Goal: Information Seeking & Learning: Learn about a topic

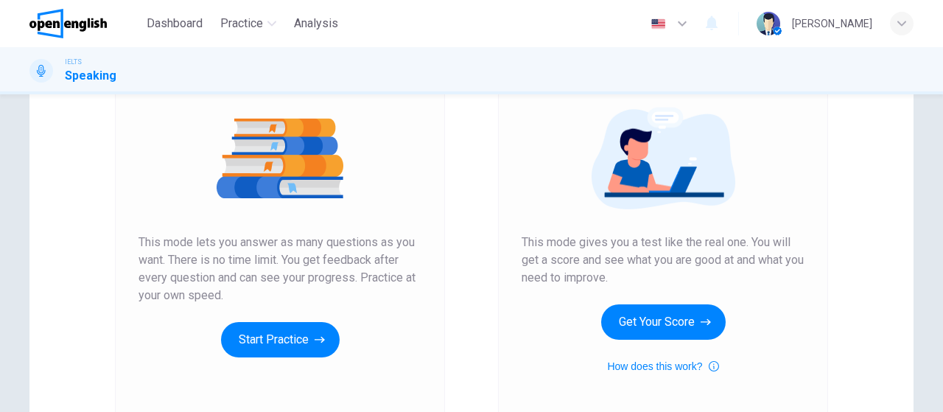
scroll to position [214, 0]
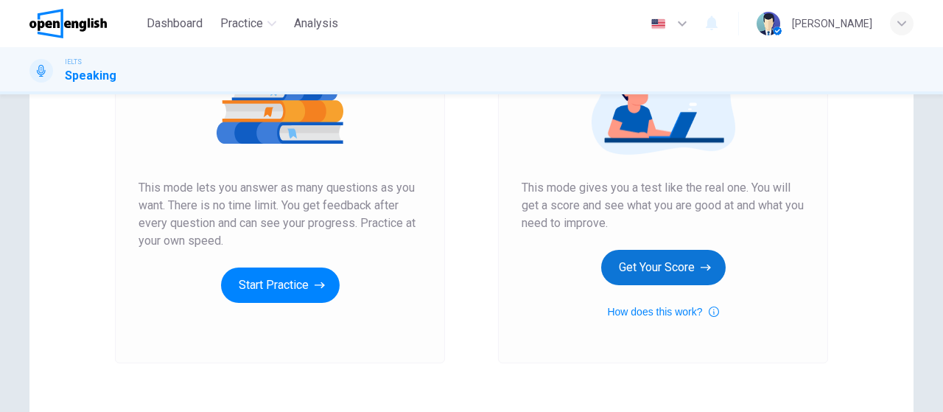
click at [684, 268] on button "Get Your Score" at bounding box center [663, 267] width 125 height 35
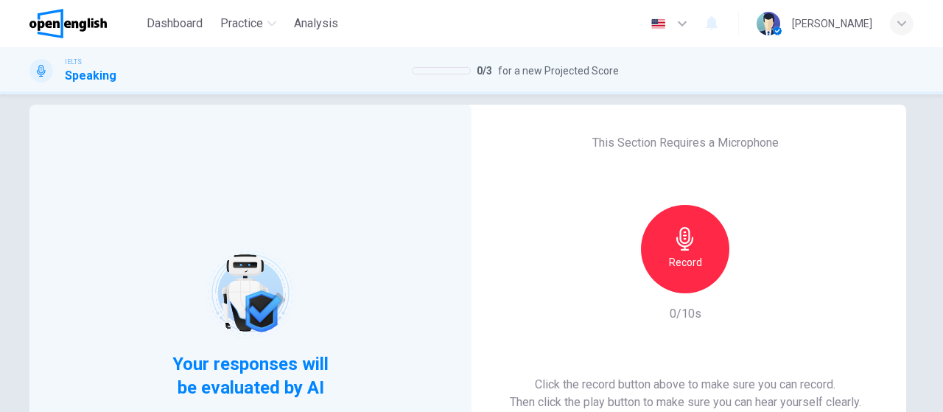
scroll to position [18, 0]
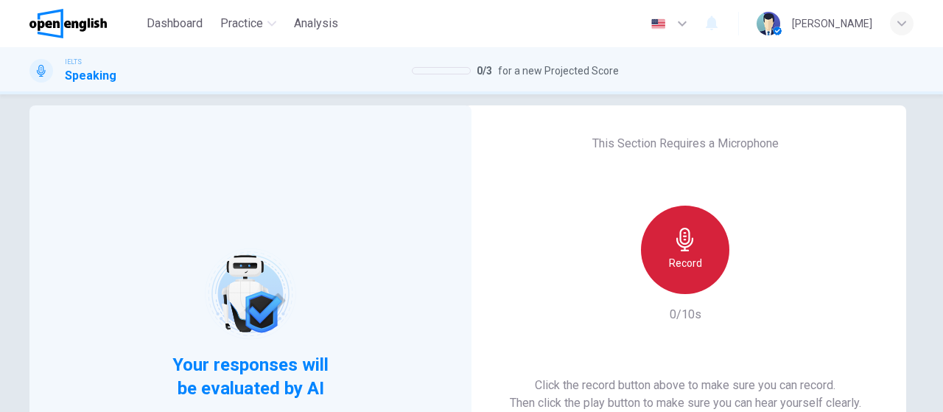
click at [668, 227] on div "Record" at bounding box center [685, 250] width 88 height 88
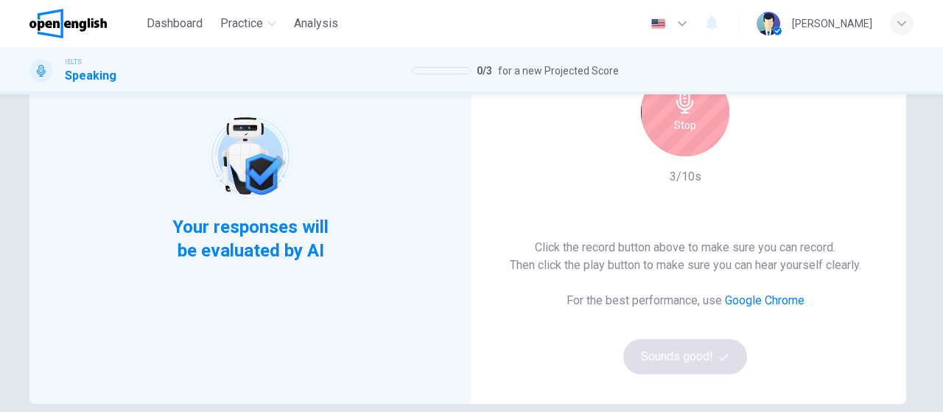
scroll to position [159, 0]
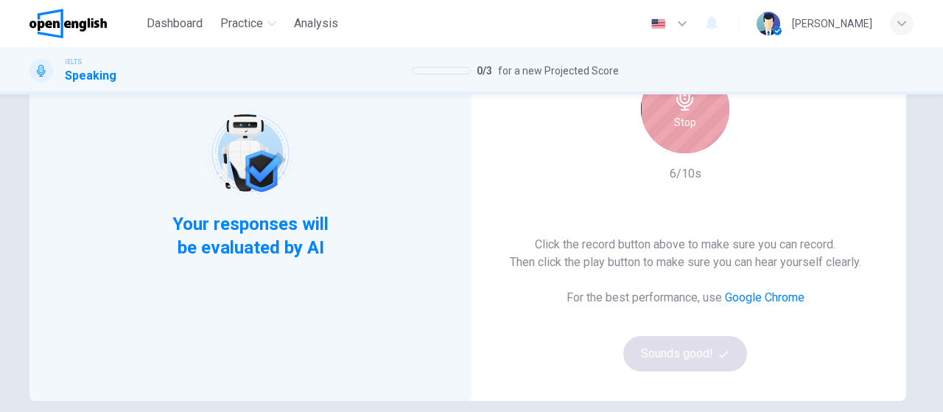
click at [690, 127] on h6 "Stop" at bounding box center [685, 122] width 22 height 18
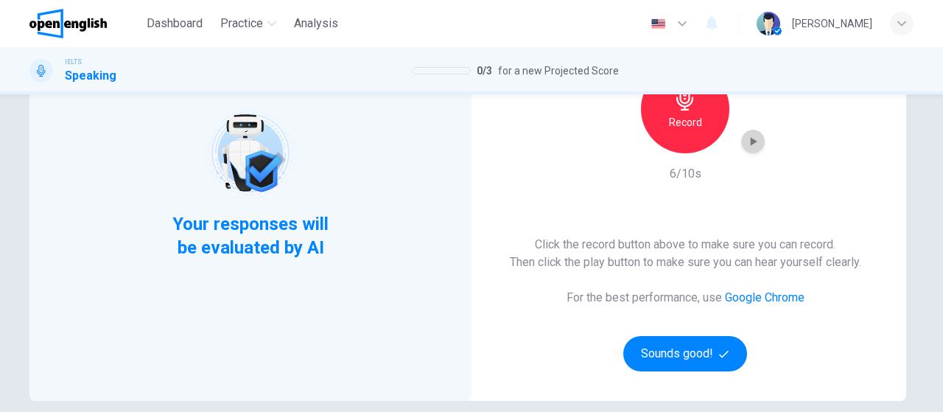
click at [750, 144] on icon "button" at bounding box center [753, 141] width 15 height 15
click at [743, 151] on div "button" at bounding box center [753, 142] width 24 height 24
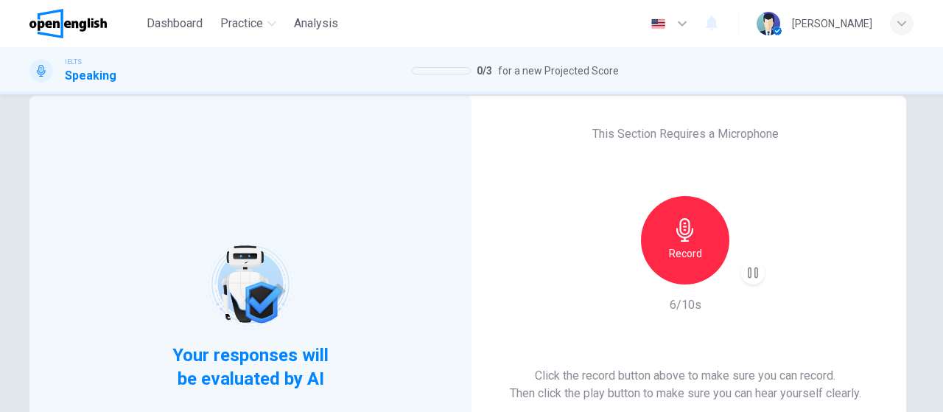
scroll to position [29, 0]
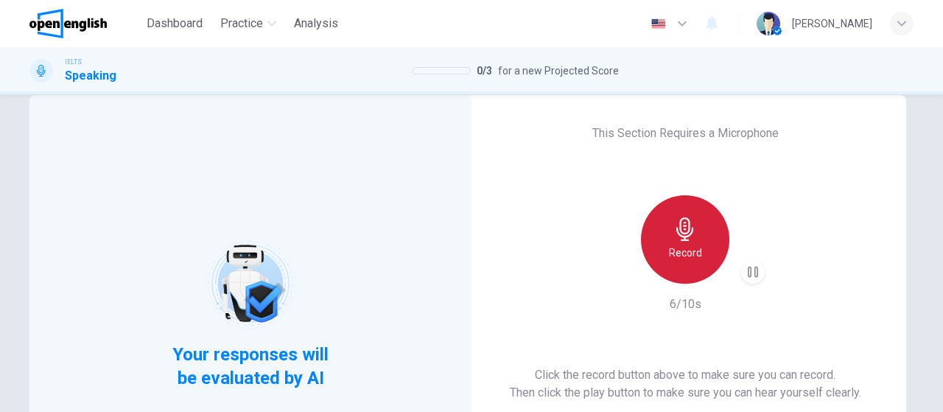
click at [687, 256] on h6 "Record" at bounding box center [685, 253] width 33 height 18
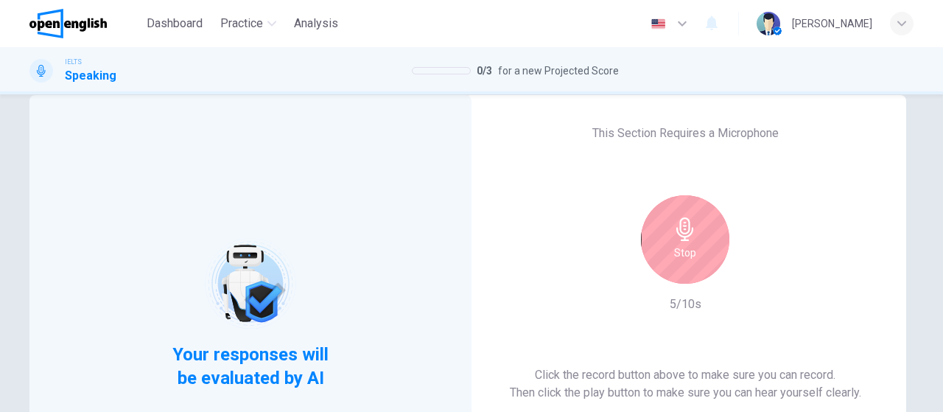
click at [687, 256] on h6 "Stop" at bounding box center [685, 253] width 22 height 18
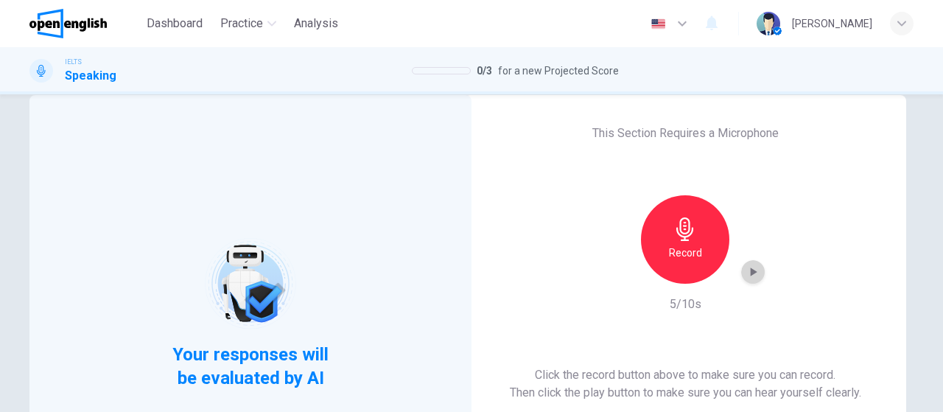
click at [754, 271] on icon "button" at bounding box center [753, 272] width 15 height 15
click at [750, 270] on icon "button" at bounding box center [753, 272] width 15 height 15
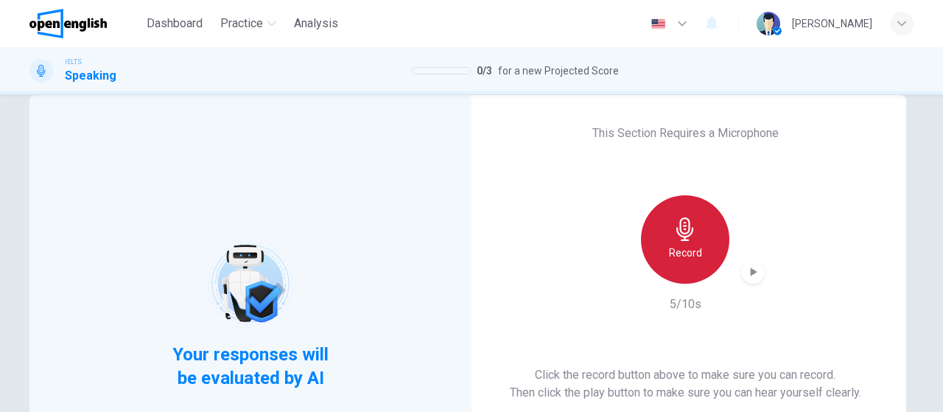
click at [670, 253] on h6 "Record" at bounding box center [685, 253] width 33 height 18
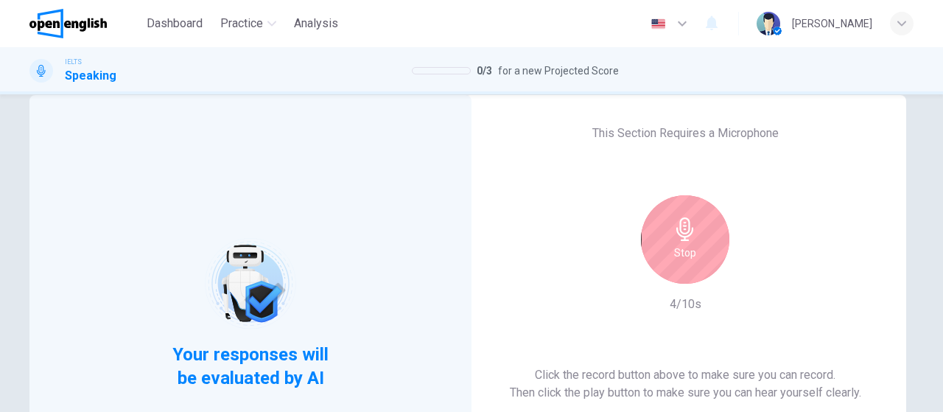
click at [670, 253] on div "Stop" at bounding box center [685, 239] width 88 height 88
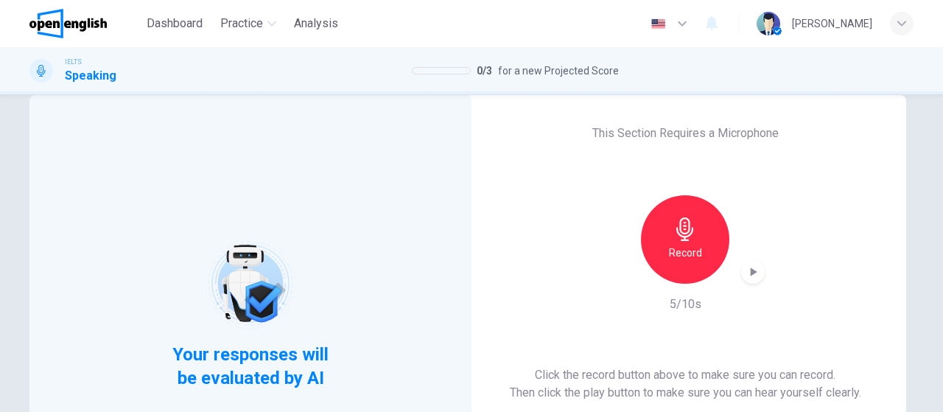
click at [746, 275] on icon "button" at bounding box center [753, 272] width 15 height 15
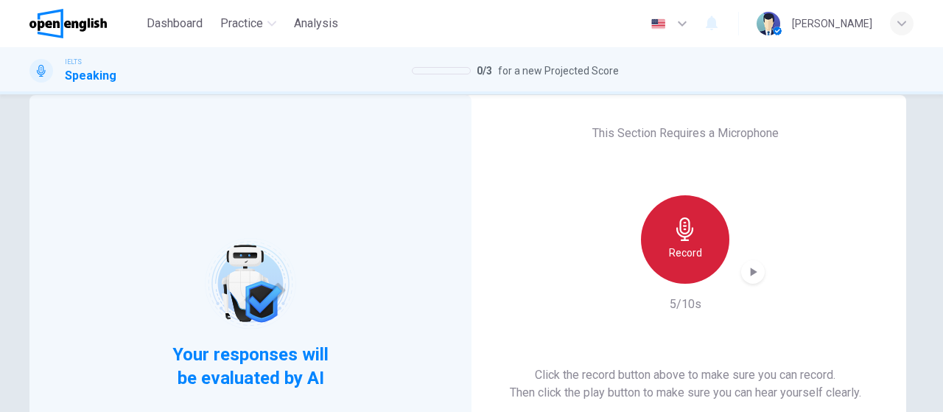
click at [694, 260] on h6 "Record" at bounding box center [685, 253] width 33 height 18
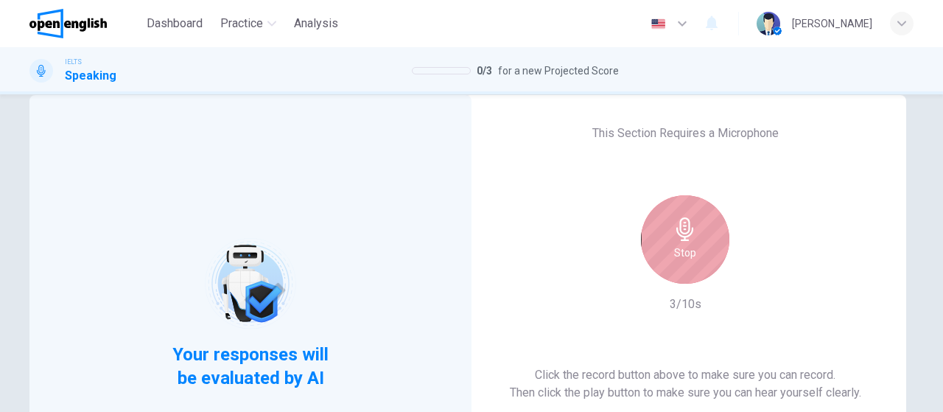
click at [694, 260] on div "Stop" at bounding box center [685, 239] width 88 height 88
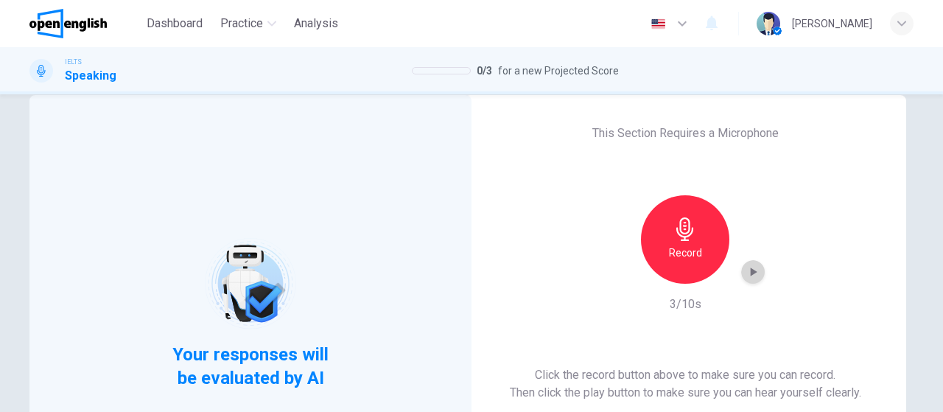
click at [754, 273] on icon "button" at bounding box center [753, 272] width 15 height 15
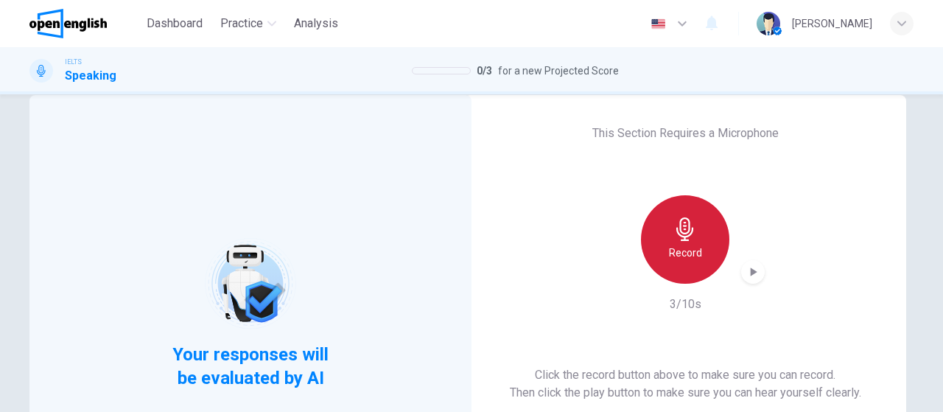
click at [659, 237] on div "Record" at bounding box center [685, 239] width 88 height 88
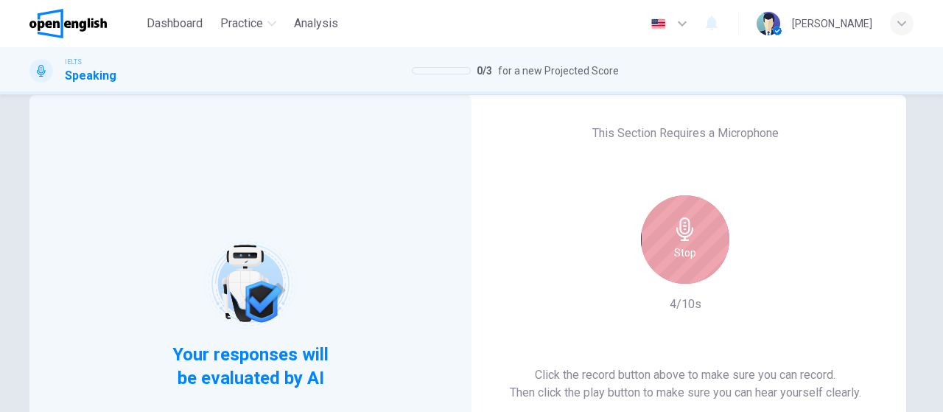
click at [682, 238] on icon "button" at bounding box center [685, 229] width 24 height 24
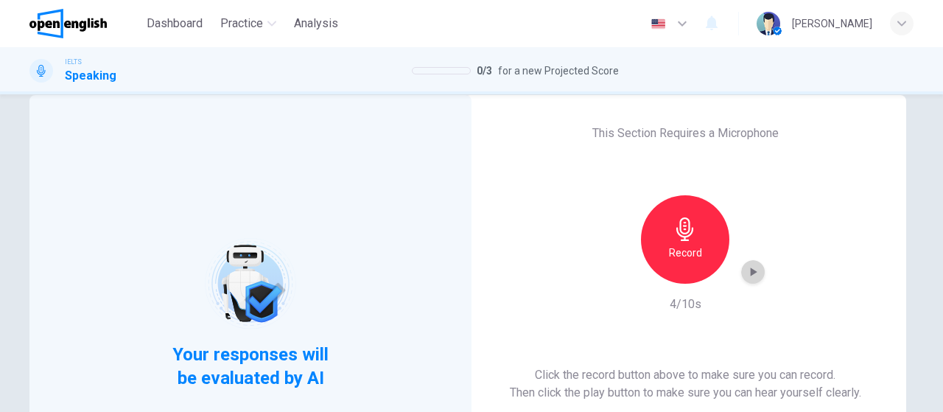
click at [757, 267] on div "button" at bounding box center [753, 272] width 24 height 24
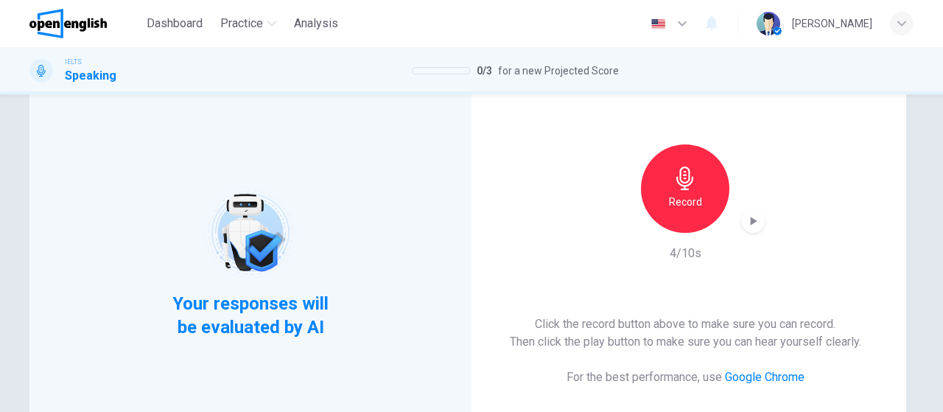
scroll to position [80, 0]
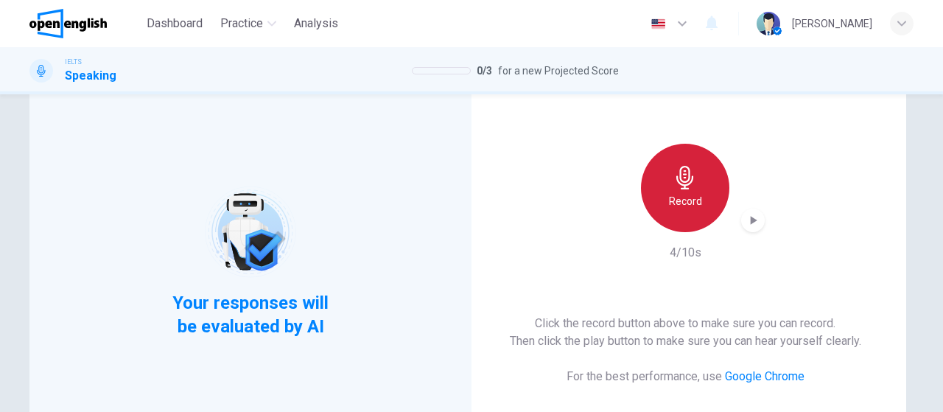
click at [711, 169] on div "Record" at bounding box center [685, 188] width 88 height 88
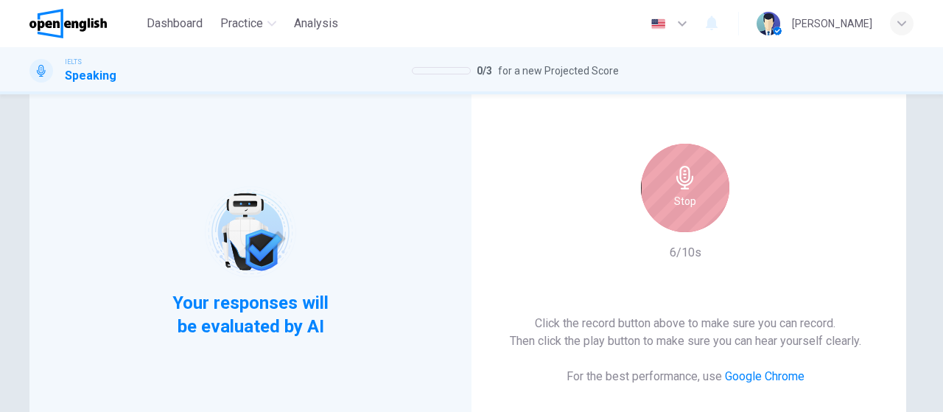
click at [711, 169] on div "Stop" at bounding box center [685, 188] width 88 height 88
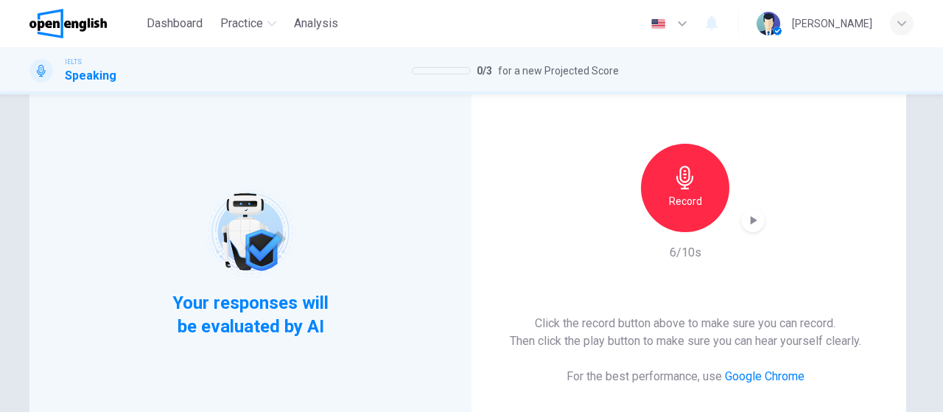
click at [758, 222] on div "button" at bounding box center [753, 221] width 24 height 24
click at [698, 161] on div "Record" at bounding box center [685, 188] width 88 height 88
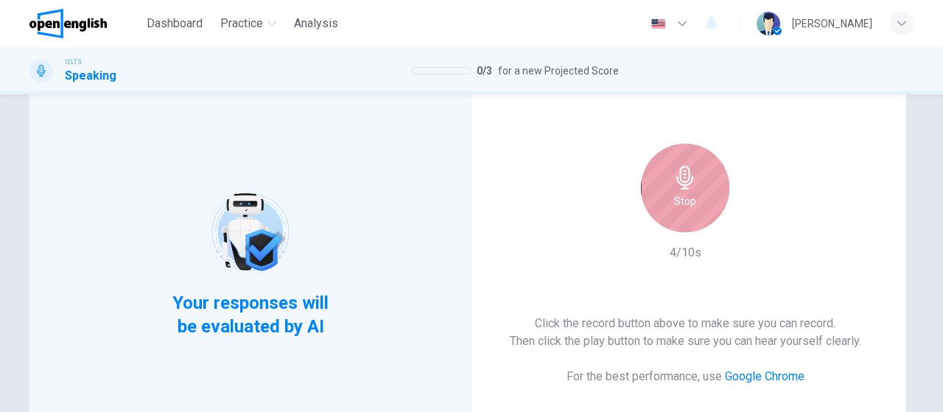
click at [662, 155] on div "Stop" at bounding box center [685, 188] width 88 height 88
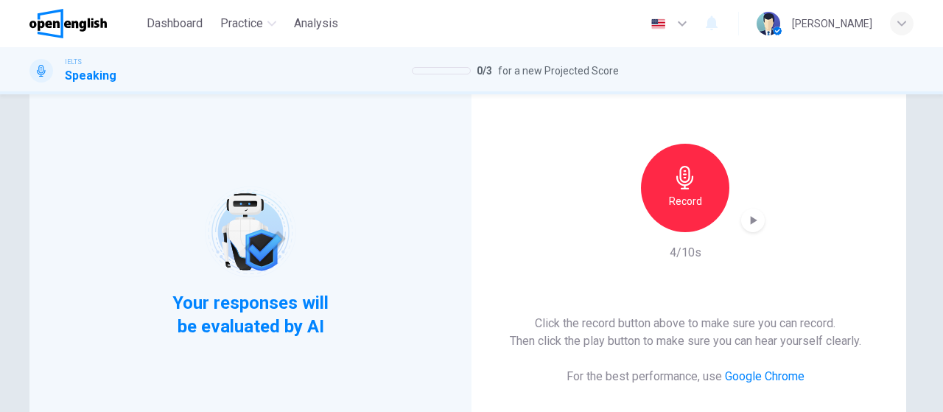
click at [741, 222] on div "button" at bounding box center [753, 221] width 24 height 24
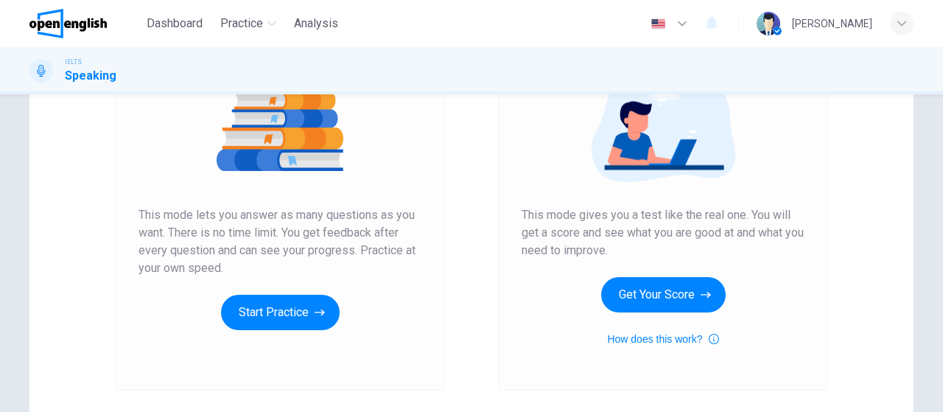
scroll to position [220, 0]
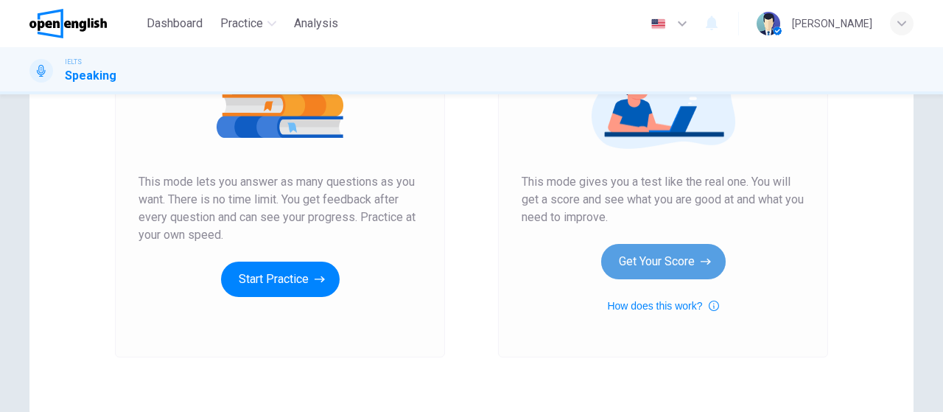
click at [651, 262] on button "Get Your Score" at bounding box center [663, 261] width 125 height 35
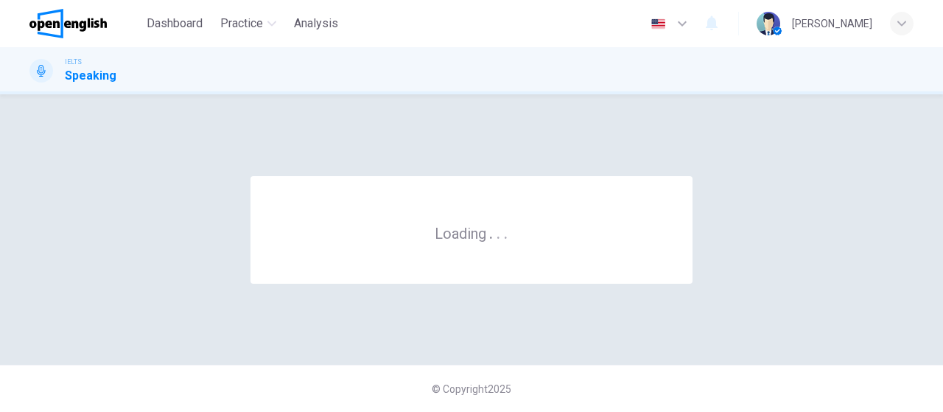
scroll to position [0, 0]
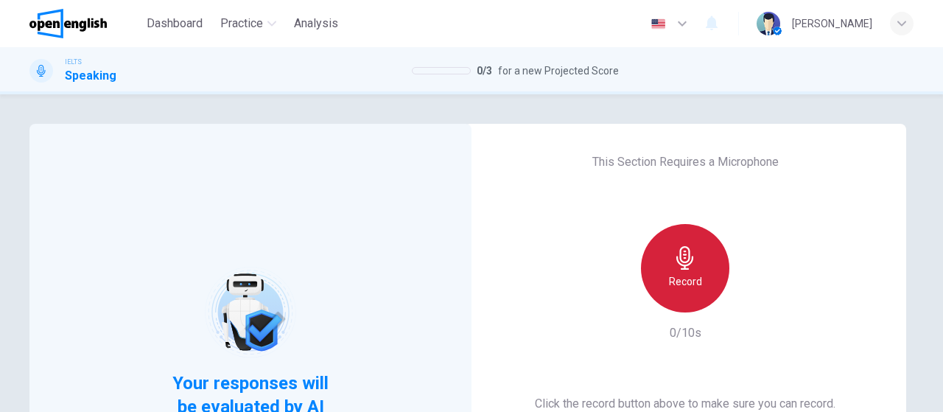
click at [678, 276] on h6 "Record" at bounding box center [685, 282] width 33 height 18
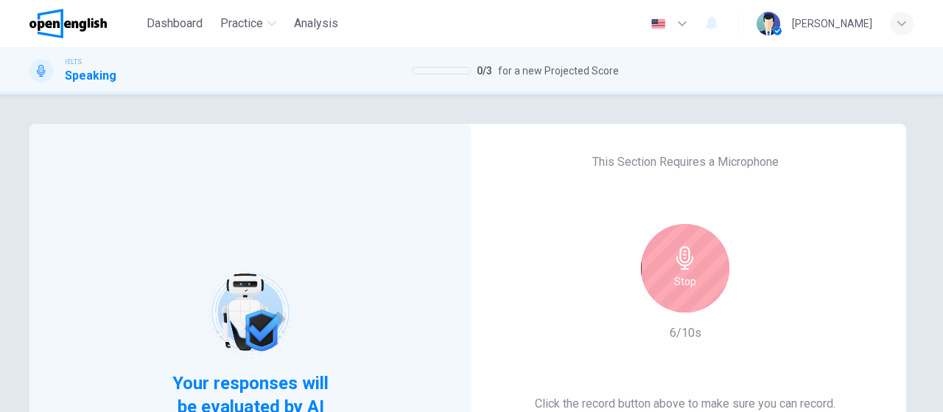
click at [678, 276] on h6 "Stop" at bounding box center [685, 282] width 22 height 18
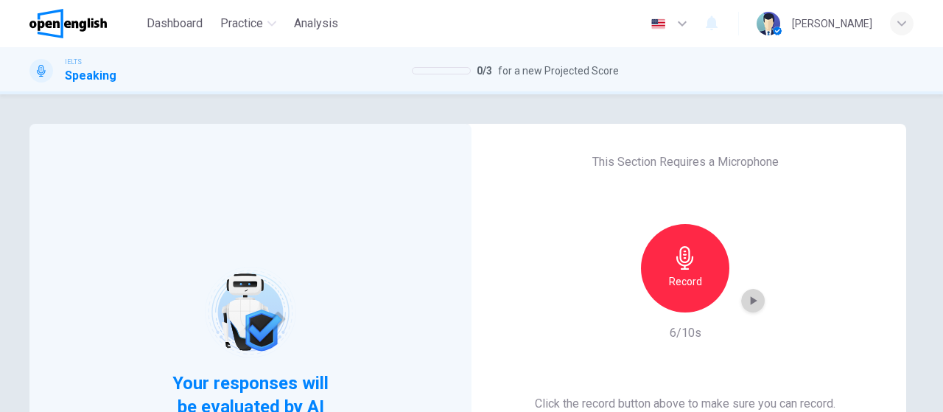
click at [746, 304] on icon "button" at bounding box center [753, 300] width 15 height 15
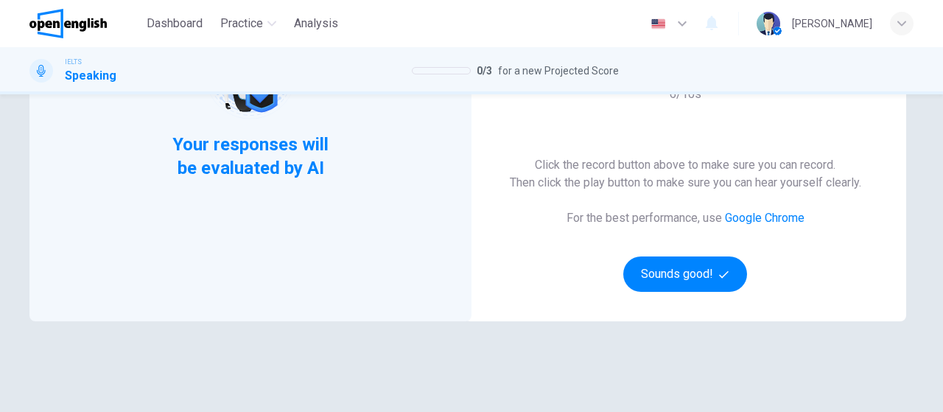
scroll to position [241, 0]
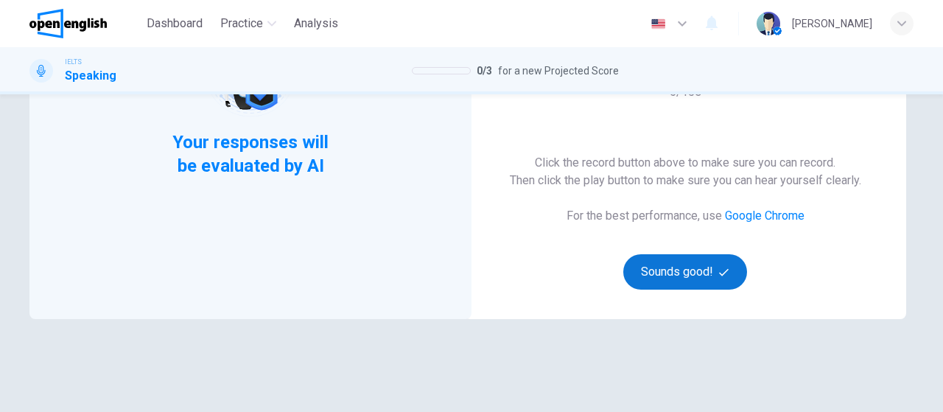
click at [718, 282] on button "Sounds good!" at bounding box center [685, 271] width 124 height 35
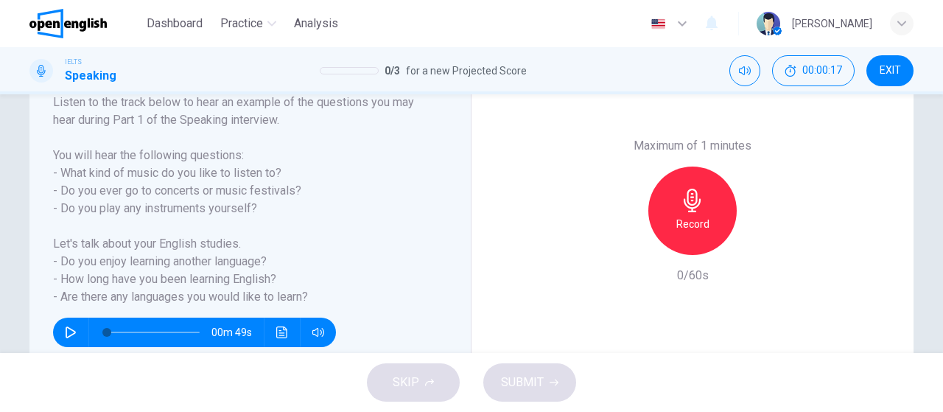
scroll to position [248, 0]
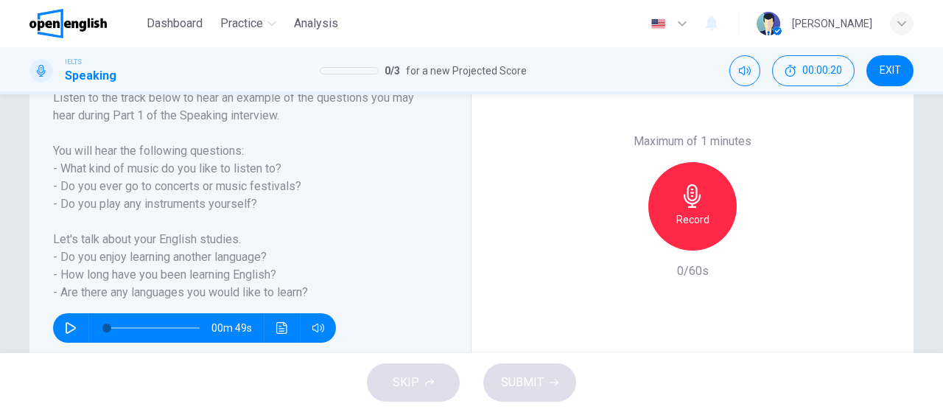
click at [59, 323] on button "button" at bounding box center [71, 327] width 24 height 29
type input "*"
click at [705, 202] on div "Record" at bounding box center [692, 206] width 88 height 88
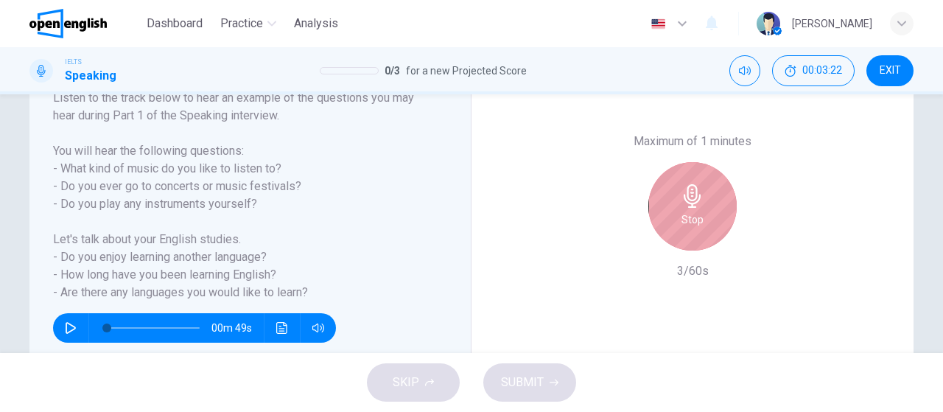
click at [705, 202] on div "Stop" at bounding box center [692, 206] width 88 height 88
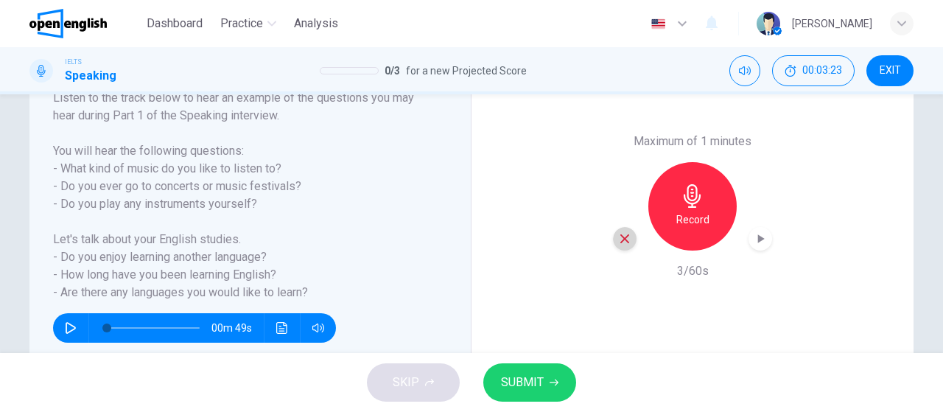
click at [623, 234] on icon "button" at bounding box center [624, 238] width 13 height 13
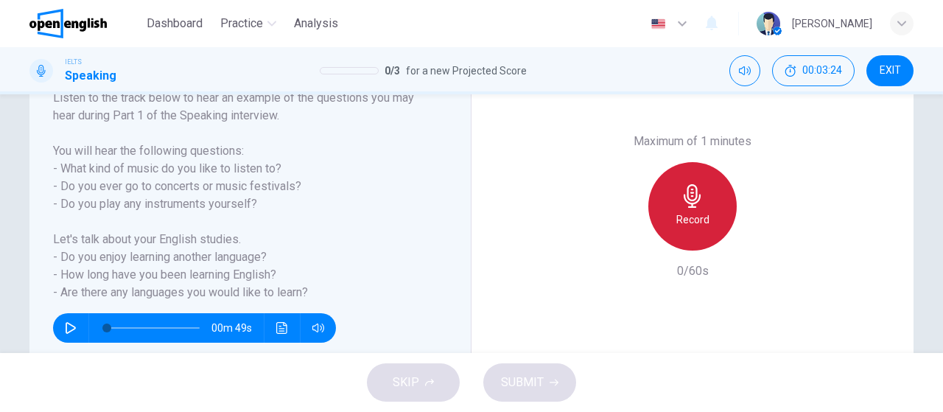
click at [699, 219] on h6 "Record" at bounding box center [692, 220] width 33 height 18
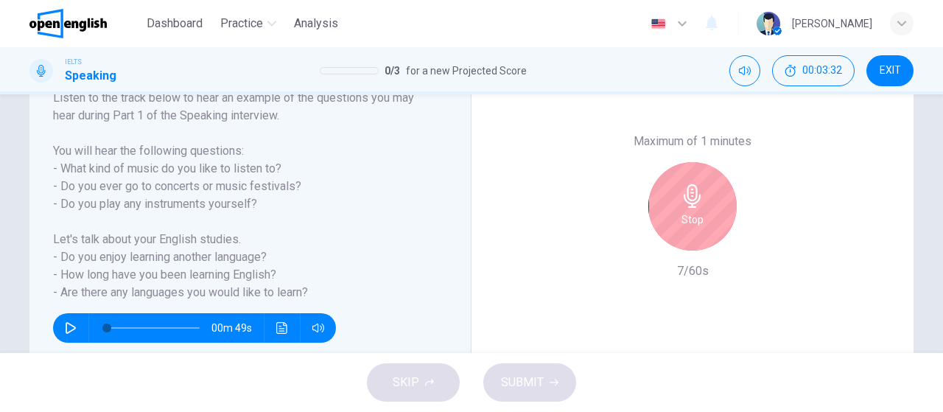
click at [698, 214] on h6 "Stop" at bounding box center [693, 220] width 22 height 18
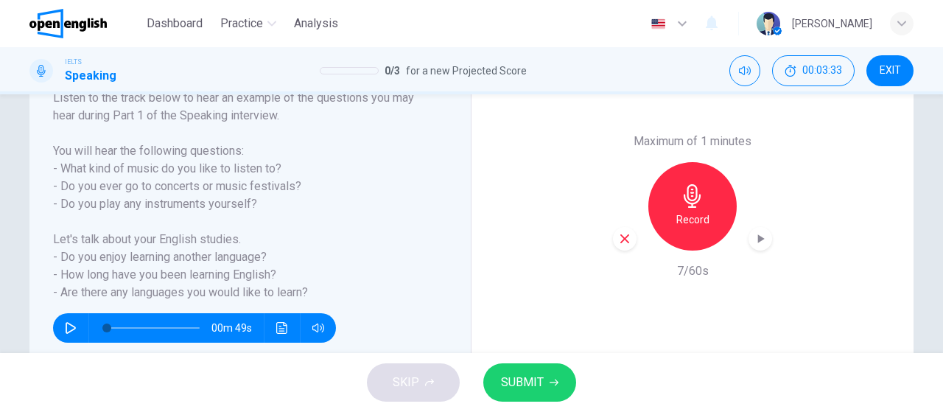
click at [605, 232] on div "Maximum of 1 minutes Record 7/60s" at bounding box center [693, 206] width 442 height 364
click at [622, 241] on icon "button" at bounding box center [624, 238] width 13 height 13
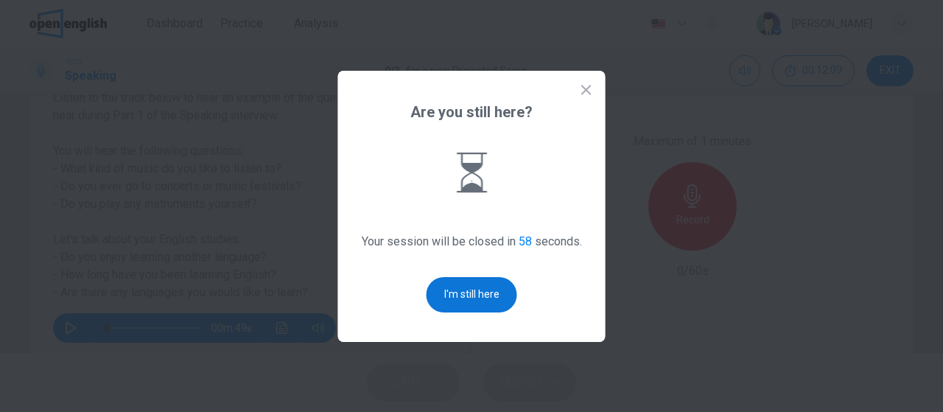
click at [446, 292] on button "I'm still here" at bounding box center [472, 294] width 91 height 35
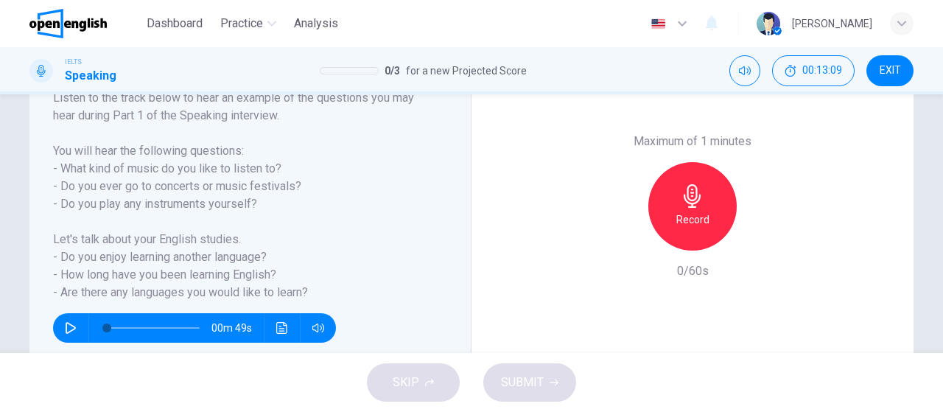
click at [690, 204] on icon "button" at bounding box center [692, 196] width 17 height 24
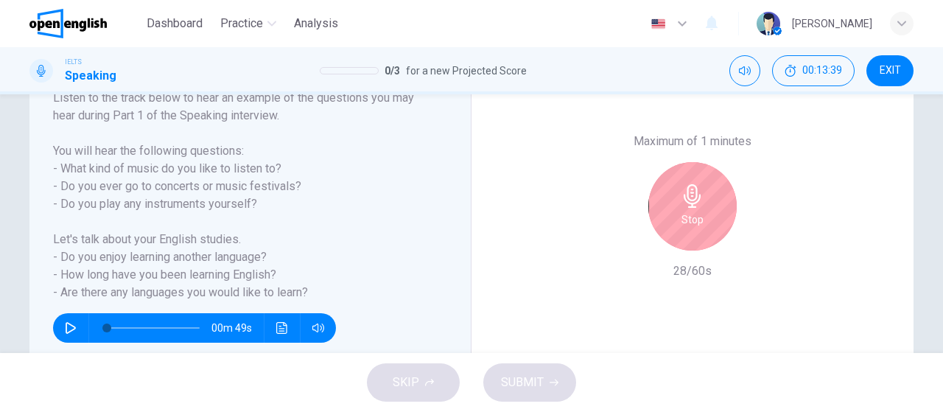
click at [690, 204] on icon "button" at bounding box center [692, 196] width 17 height 24
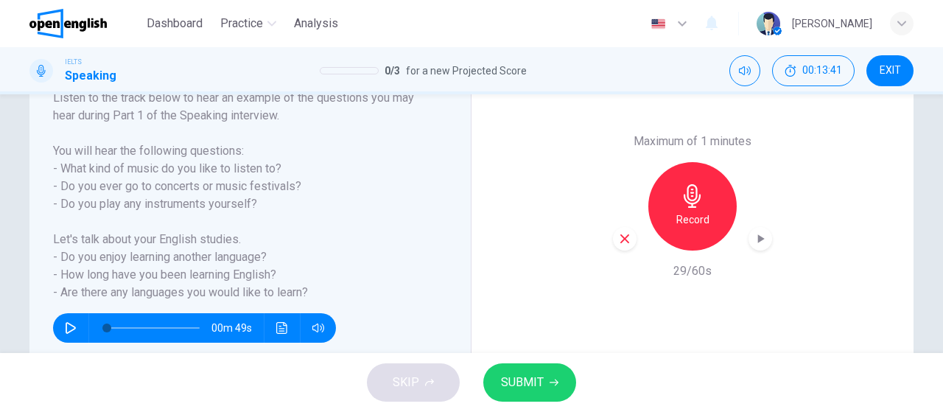
click at [621, 238] on icon "button" at bounding box center [624, 238] width 9 height 9
